Goal: Task Accomplishment & Management: Manage account settings

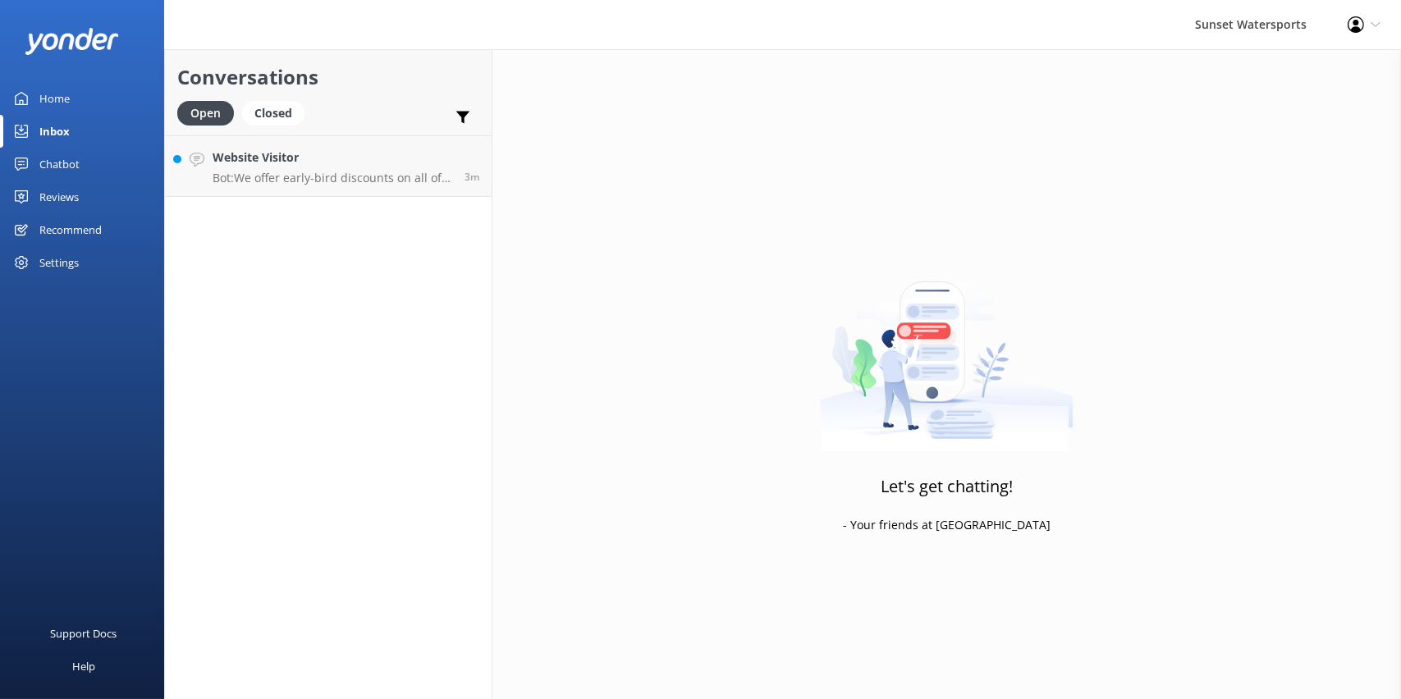
click at [1290, 23] on div "Sunset Watersports" at bounding box center [1251, 24] width 153 height 49
click at [1381, 25] on div "Profile Settings Logout" at bounding box center [1364, 24] width 74 height 49
click at [1288, 121] on link "Logout" at bounding box center [1320, 112] width 164 height 41
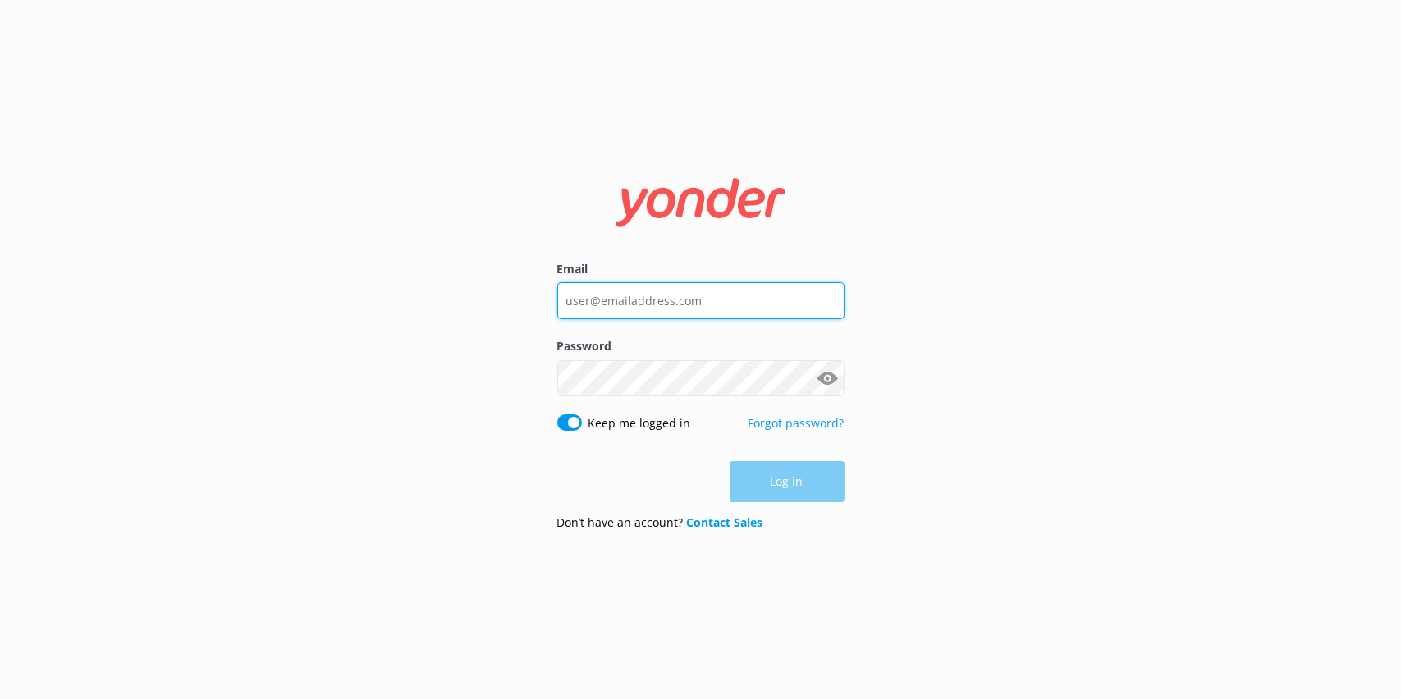
type input "[EMAIL_ADDRESS][DOMAIN_NAME]"
